Goal: Use online tool/utility: Utilize a website feature to perform a specific function

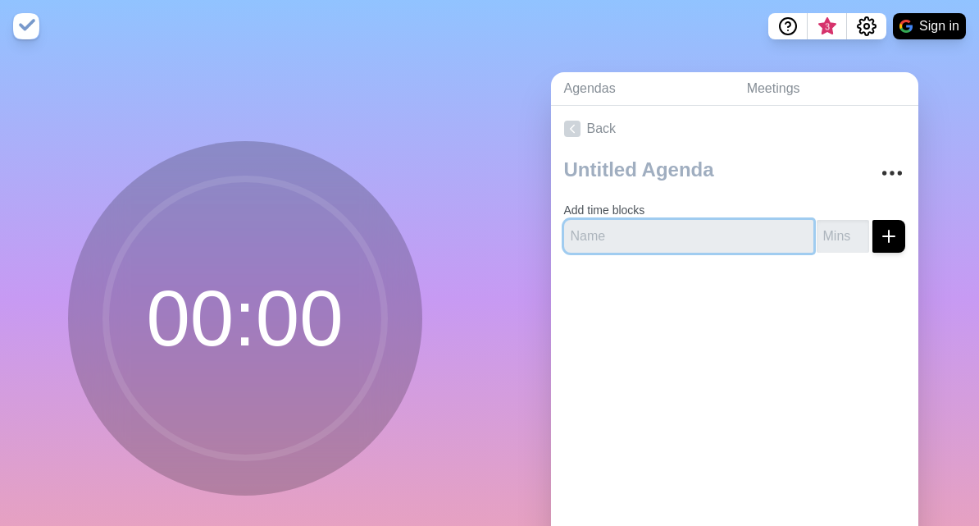
click at [717, 232] on input "text" at bounding box center [688, 236] width 249 height 33
type input "Kurzes Kennenlernen"
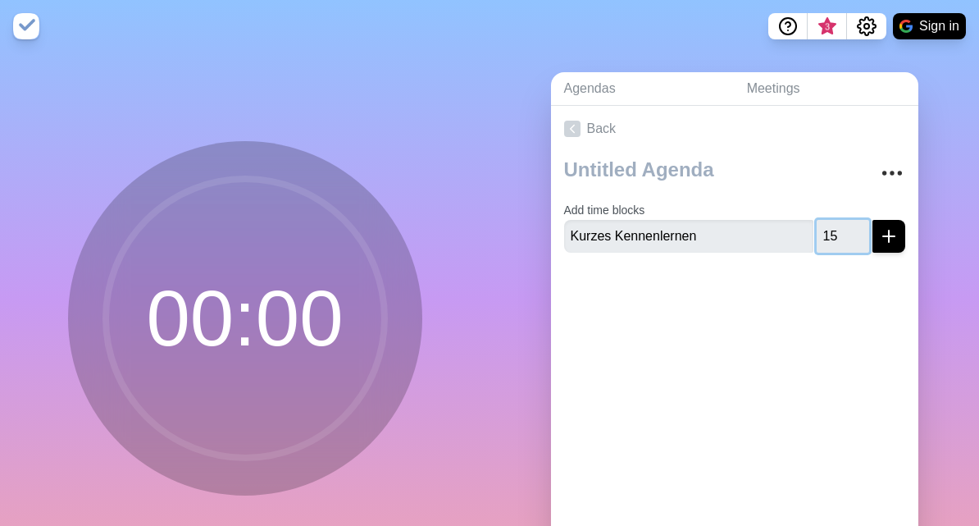
type input "15"
click at [885, 250] on button "submit" at bounding box center [888, 236] width 33 height 33
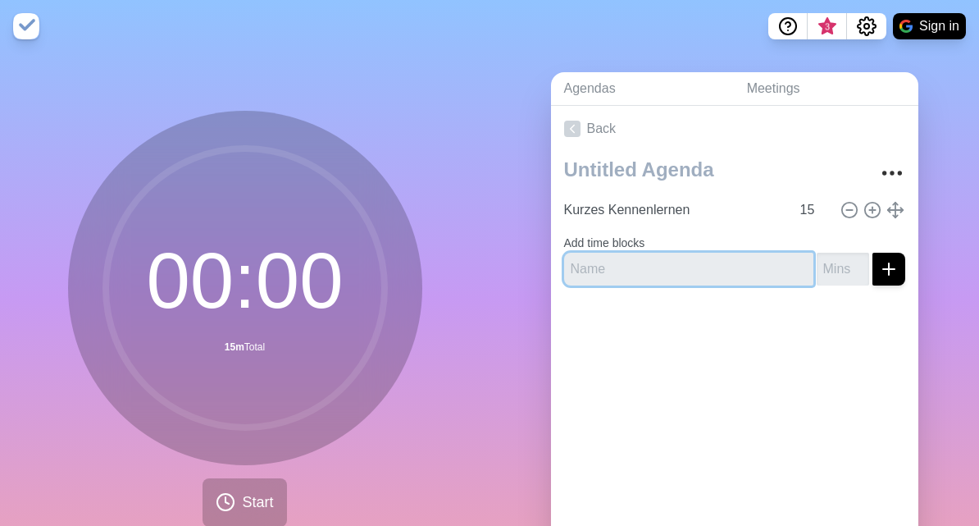
click at [717, 261] on input "text" at bounding box center [688, 269] width 249 height 33
type input "Vorstellung Funktionsumfang"
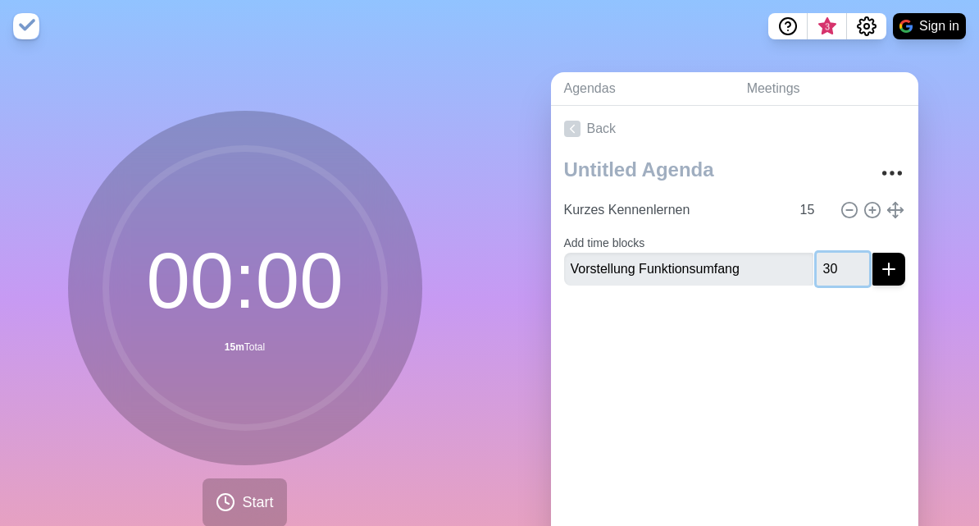
type input "30"
click at [889, 273] on line "submit" at bounding box center [889, 268] width 0 height 11
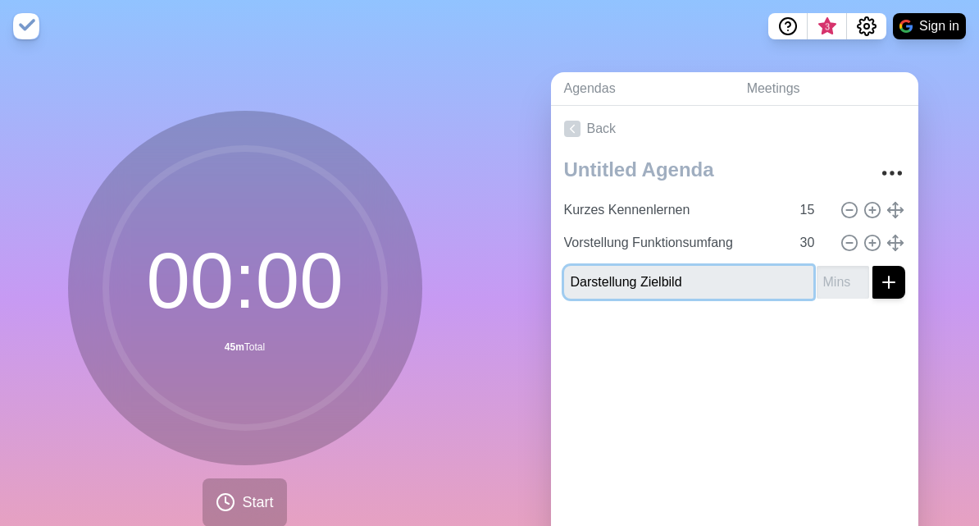
type input "Darstellung Zielbild"
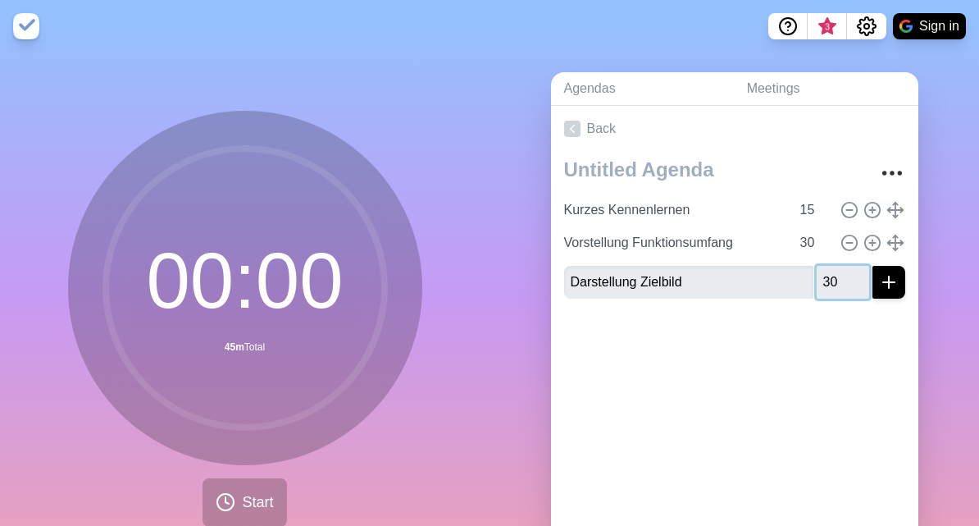
type input "30"
click at [889, 282] on line "submit" at bounding box center [888, 282] width 11 height 0
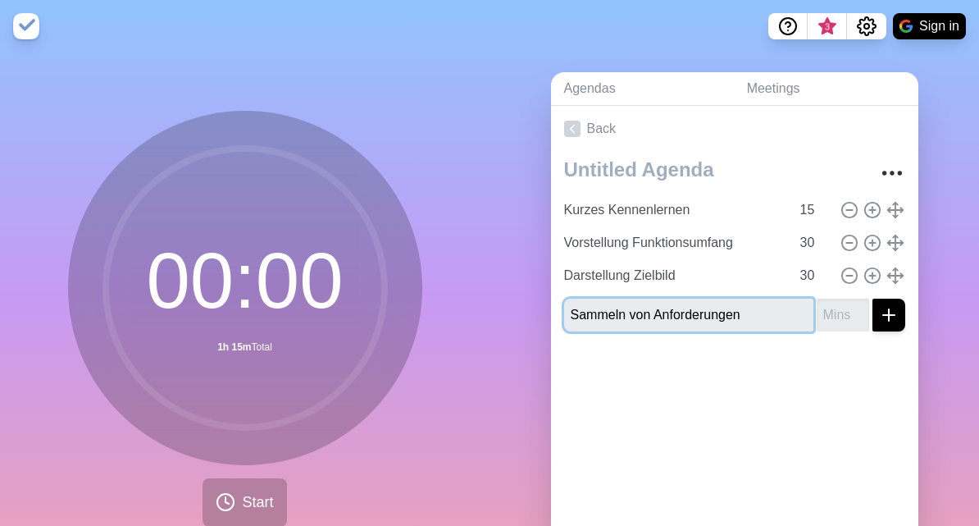
type input "Sammeln von Anforderungen"
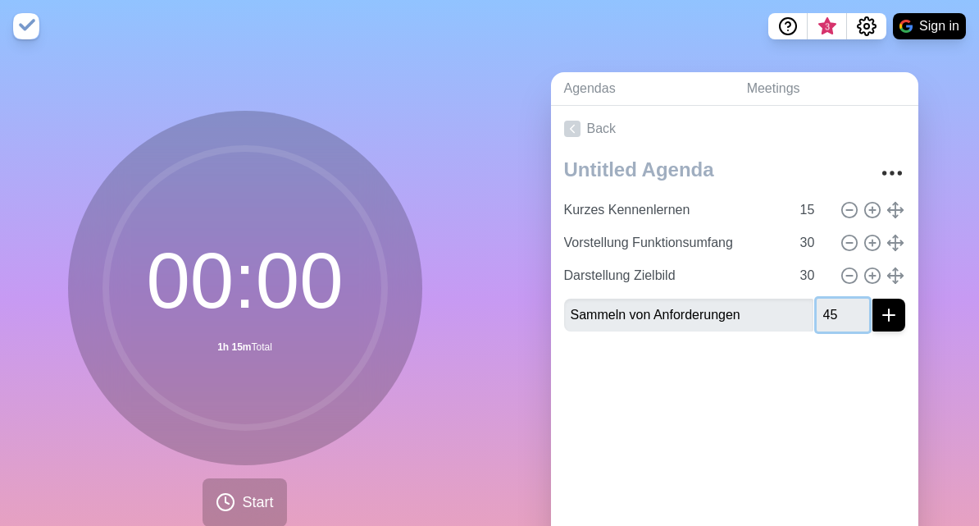
type input "45"
click at [897, 312] on icon "submit" at bounding box center [889, 315] width 20 height 20
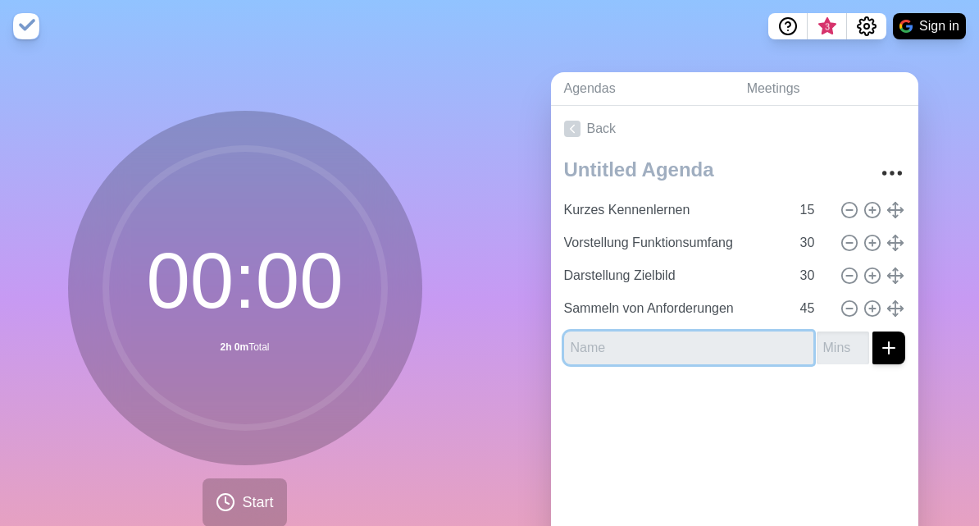
click at [702, 360] on input "text" at bounding box center [688, 347] width 249 height 33
type input "Priorisierung"
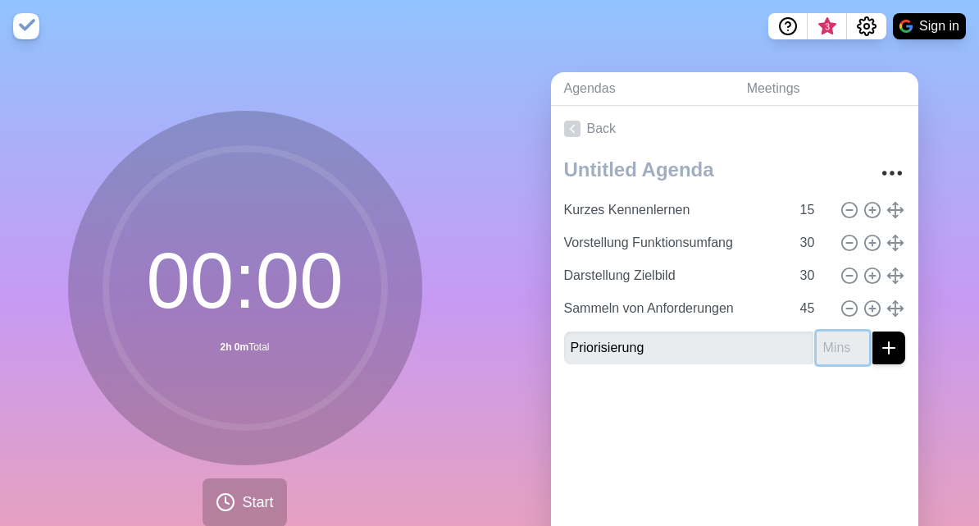
click at [840, 344] on input "number" at bounding box center [843, 347] width 52 height 33
type input "45"
click at [892, 358] on button "submit" at bounding box center [888, 347] width 33 height 33
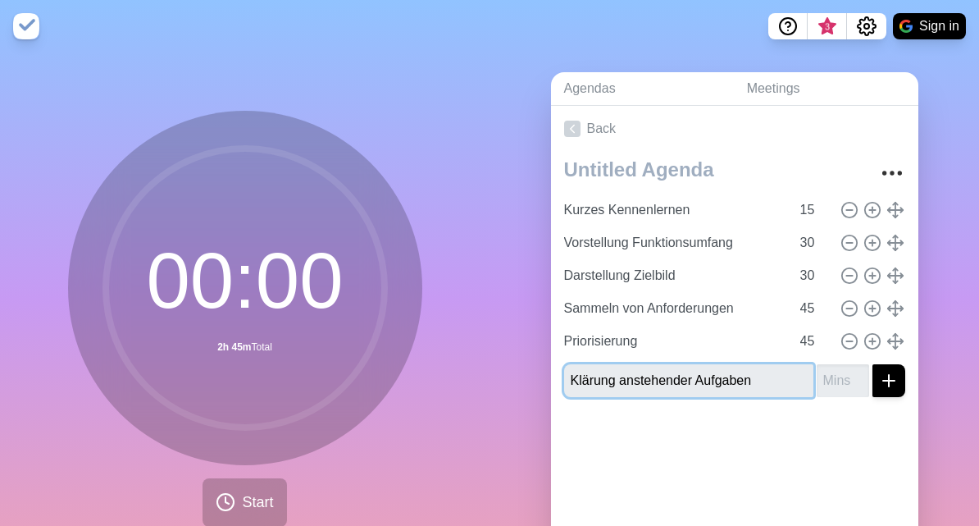
type input "Klärung anstehender Aufgaben"
click at [841, 375] on input "number" at bounding box center [843, 380] width 52 height 33
type input "30"
click at [896, 381] on icon "submit" at bounding box center [889, 381] width 20 height 20
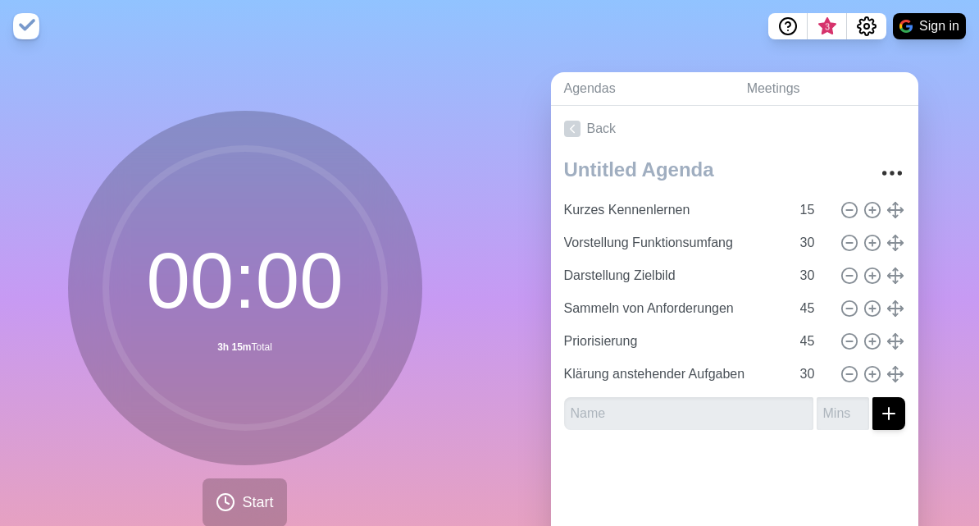
click at [885, 411] on icon "submit" at bounding box center [889, 413] width 20 height 20
click at [758, 416] on input "text" at bounding box center [688, 413] width 249 height 33
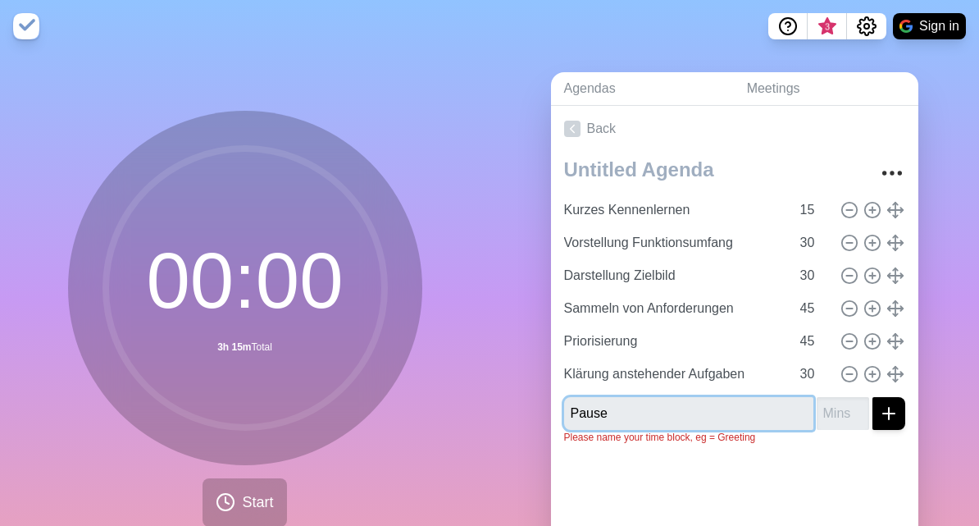
type input "Pause"
click at [891, 410] on icon "submit" at bounding box center [889, 413] width 20 height 20
type input "30"
click at [893, 409] on icon "submit" at bounding box center [889, 413] width 20 height 20
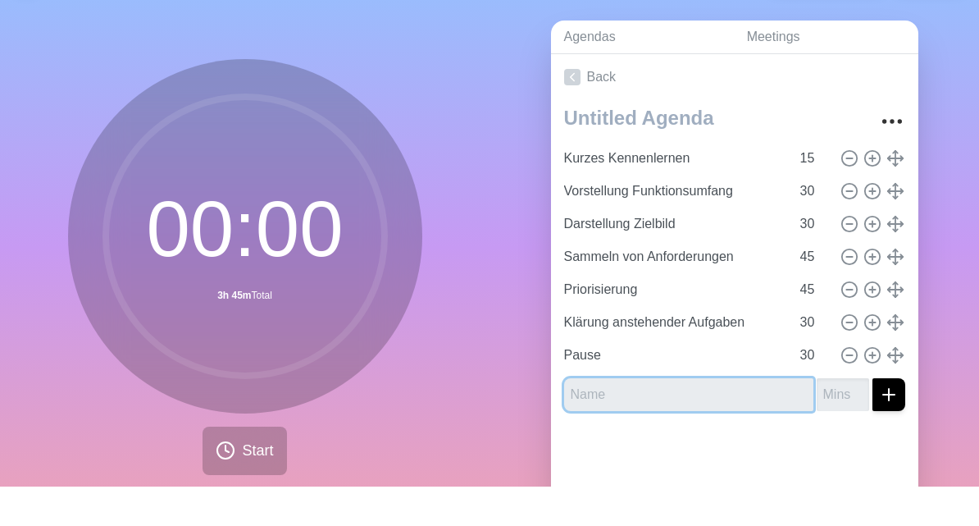
scroll to position [15, 0]
type input "Pause"
type input "Klärung anstehender Aufgaben"
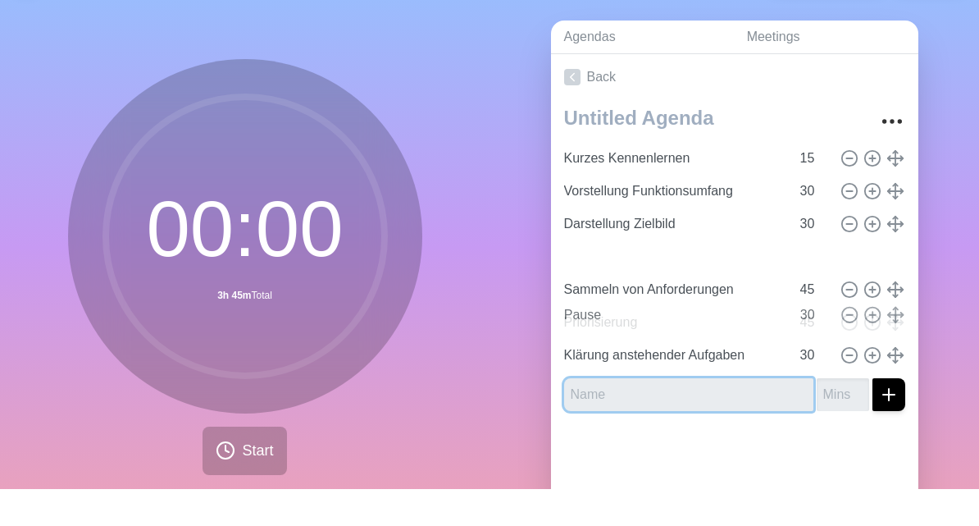
type input "Pause"
type input "30"
type input "Sammeln von Anforderungen"
type input "Priorisierung"
type input "45"
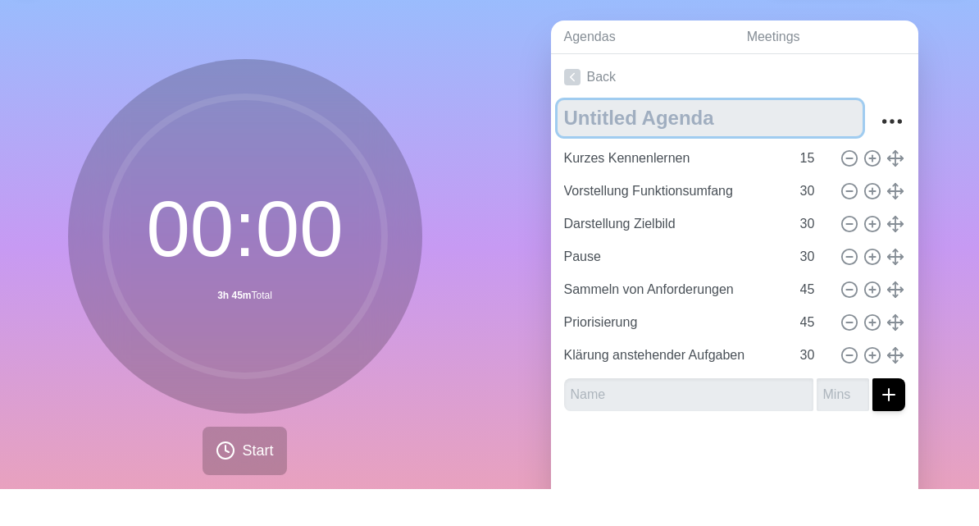
click at [691, 137] on textarea at bounding box center [710, 155] width 305 height 36
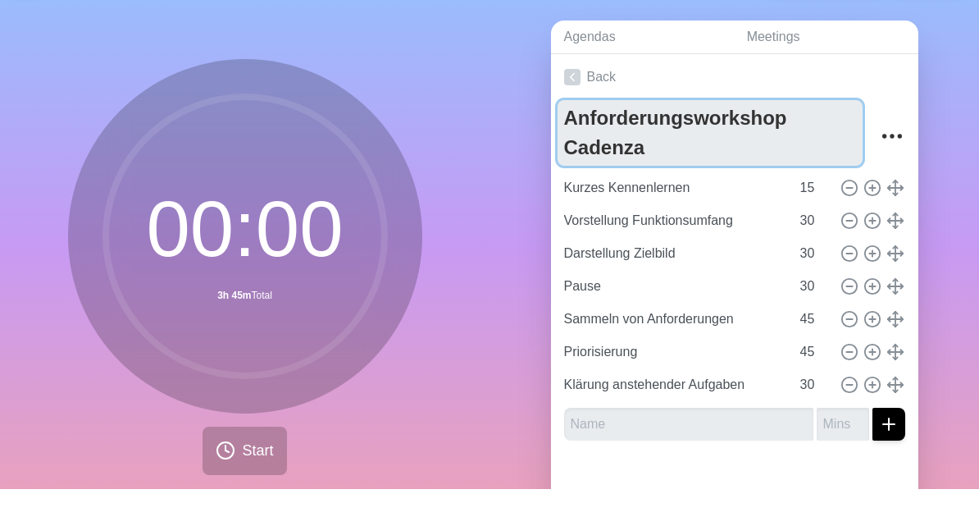
type textarea "Anforderungsworkshop Cadenza"
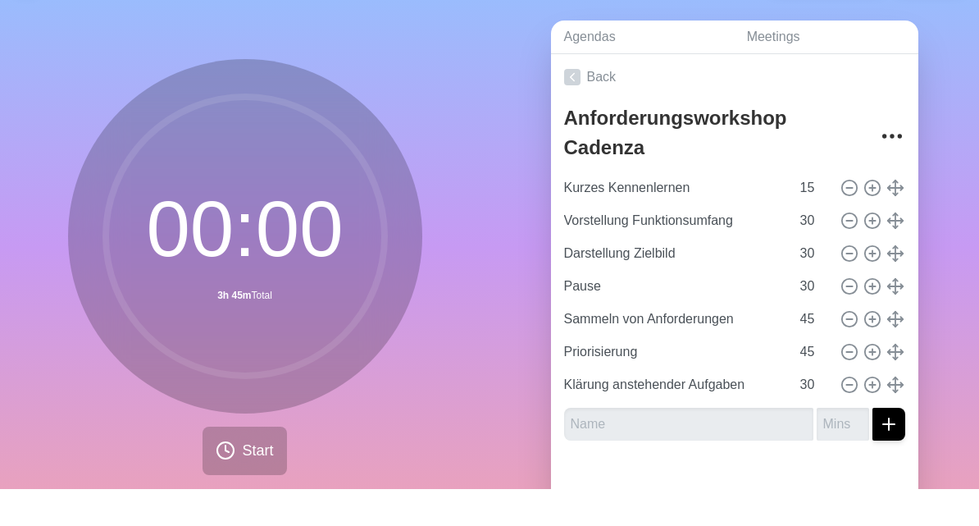
click at [947, 204] on div "Agendas Meetings Back Anforderungsworkshop Cadenza Kurzes Kennenlernen 15 Vorst…" at bounding box center [733, 310] width 489 height 544
